Goal: Browse casually: Explore the website without a specific task or goal

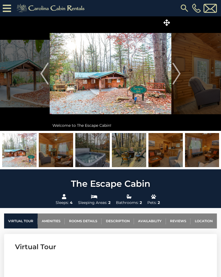
click at [177, 75] on img "Next" at bounding box center [176, 74] width 8 height 22
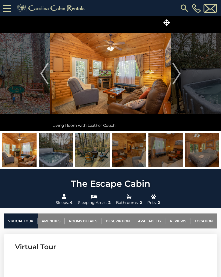
click at [179, 72] on img "Next" at bounding box center [176, 74] width 8 height 22
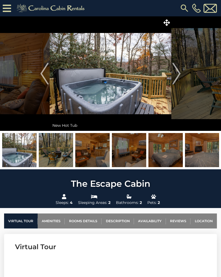
click at [179, 74] on img "Next" at bounding box center [176, 74] width 8 height 22
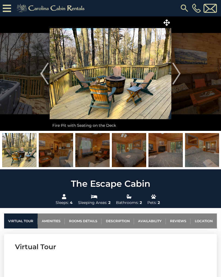
click at [179, 73] on img "Next" at bounding box center [176, 74] width 8 height 22
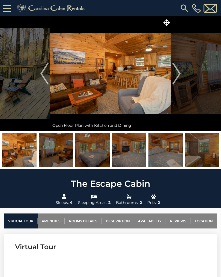
click at [180, 71] on img "Next" at bounding box center [176, 74] width 8 height 22
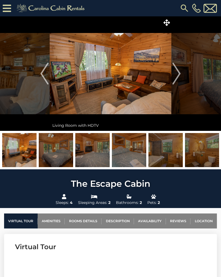
click at [180, 72] on img "Next" at bounding box center [176, 74] width 8 height 22
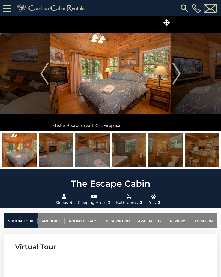
click at [180, 73] on img "Next" at bounding box center [176, 74] width 8 height 22
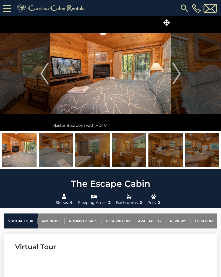
click at [179, 74] on img "Next" at bounding box center [176, 74] width 8 height 22
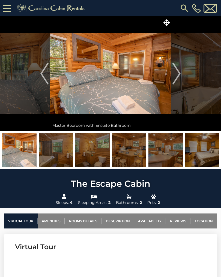
click at [176, 75] on img "Next" at bounding box center [176, 74] width 8 height 22
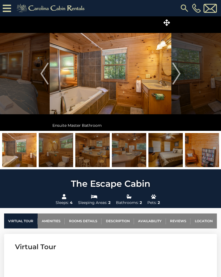
click at [179, 73] on img "Next" at bounding box center [176, 74] width 8 height 22
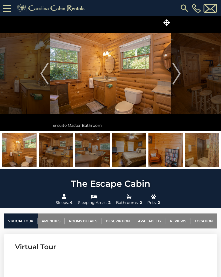
click at [179, 73] on img "Next" at bounding box center [176, 74] width 8 height 22
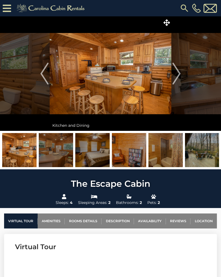
click at [178, 73] on img "Next" at bounding box center [176, 74] width 8 height 22
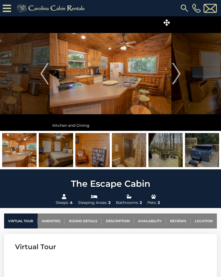
click at [178, 73] on img "Next" at bounding box center [176, 74] width 8 height 22
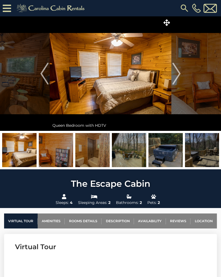
click at [179, 71] on img "Next" at bounding box center [176, 74] width 8 height 22
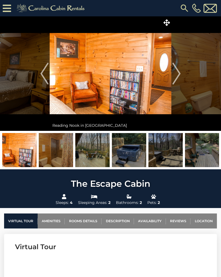
click at [177, 72] on img "Next" at bounding box center [176, 74] width 8 height 22
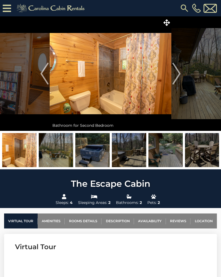
click at [177, 71] on img "Next" at bounding box center [176, 74] width 8 height 22
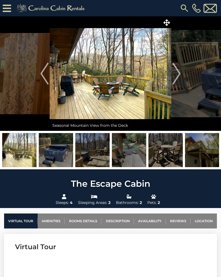
click at [175, 76] on img "Next" at bounding box center [176, 74] width 8 height 22
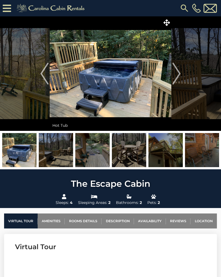
click at [179, 72] on img "Next" at bounding box center [176, 74] width 8 height 22
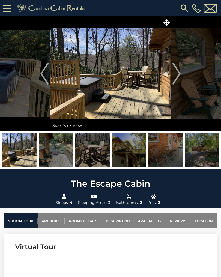
click at [180, 70] on img "Next" at bounding box center [176, 74] width 8 height 22
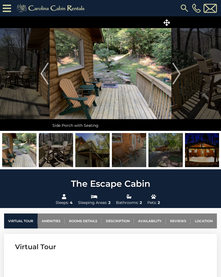
click at [180, 70] on img "Next" at bounding box center [176, 74] width 8 height 22
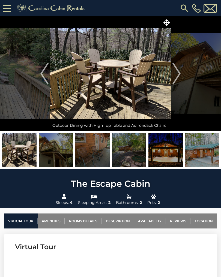
click at [179, 72] on img "Next" at bounding box center [176, 74] width 8 height 22
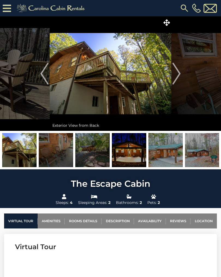
click at [178, 75] on img "Next" at bounding box center [176, 74] width 8 height 22
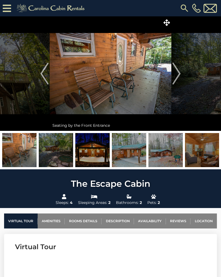
click at [177, 75] on img "Next" at bounding box center [176, 74] width 8 height 22
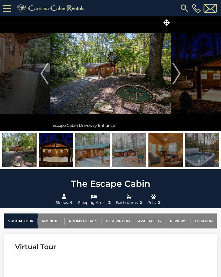
click at [179, 72] on img "Next" at bounding box center [176, 74] width 8 height 22
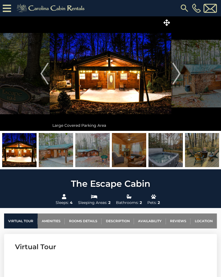
click at [178, 69] on img "Next" at bounding box center [176, 74] width 8 height 22
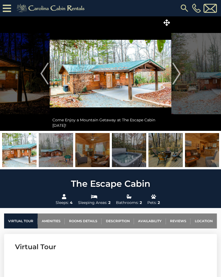
click at [178, 74] on img "Next" at bounding box center [176, 74] width 8 height 22
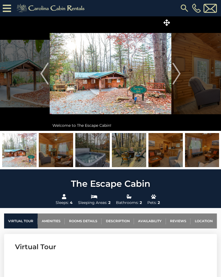
click at [180, 74] on img "Next" at bounding box center [176, 74] width 8 height 22
